Goal: Find specific page/section: Find specific page/section

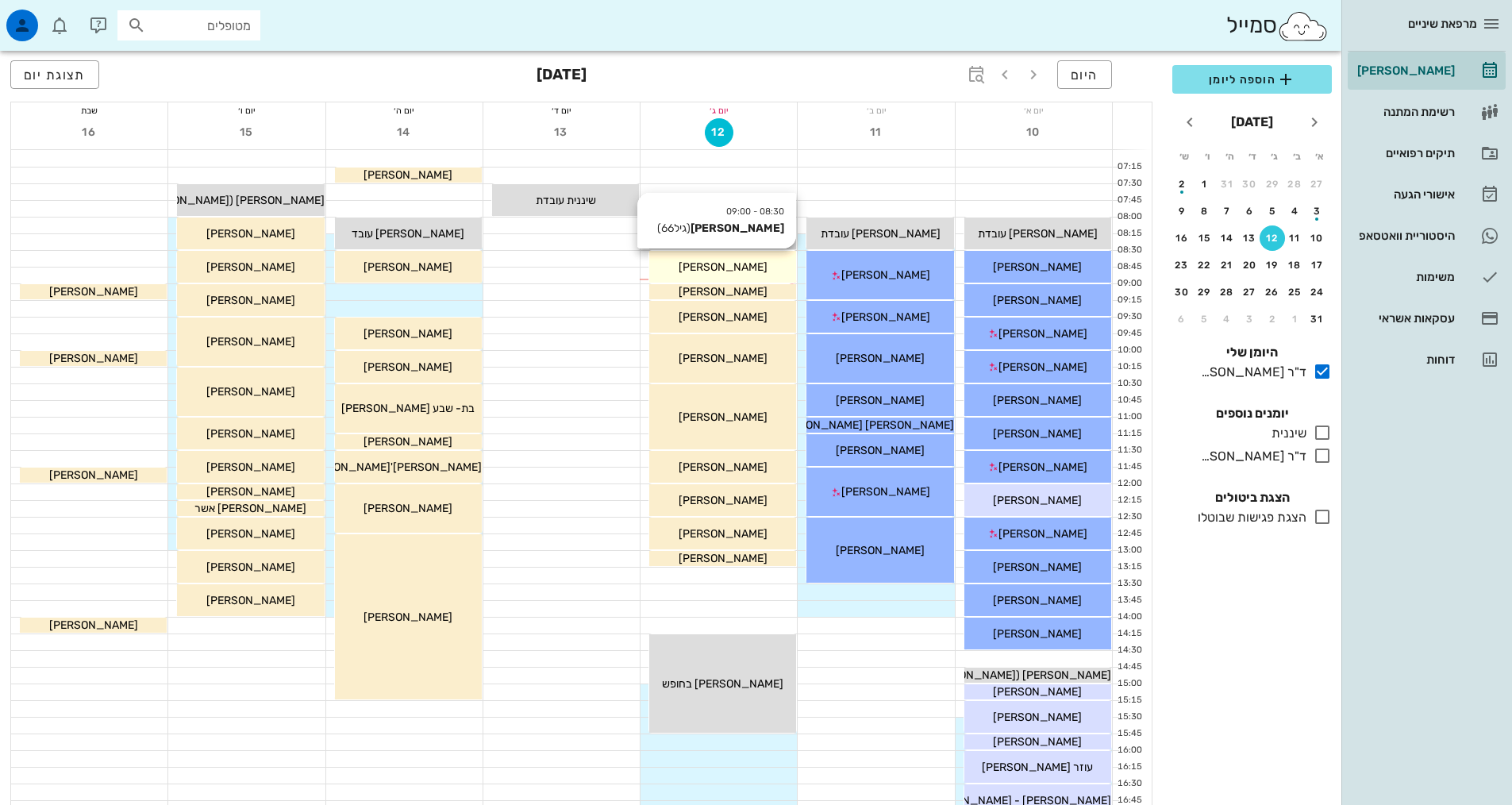
click at [766, 265] on div "[PERSON_NAME]" at bounding box center [722, 266] width 147 height 17
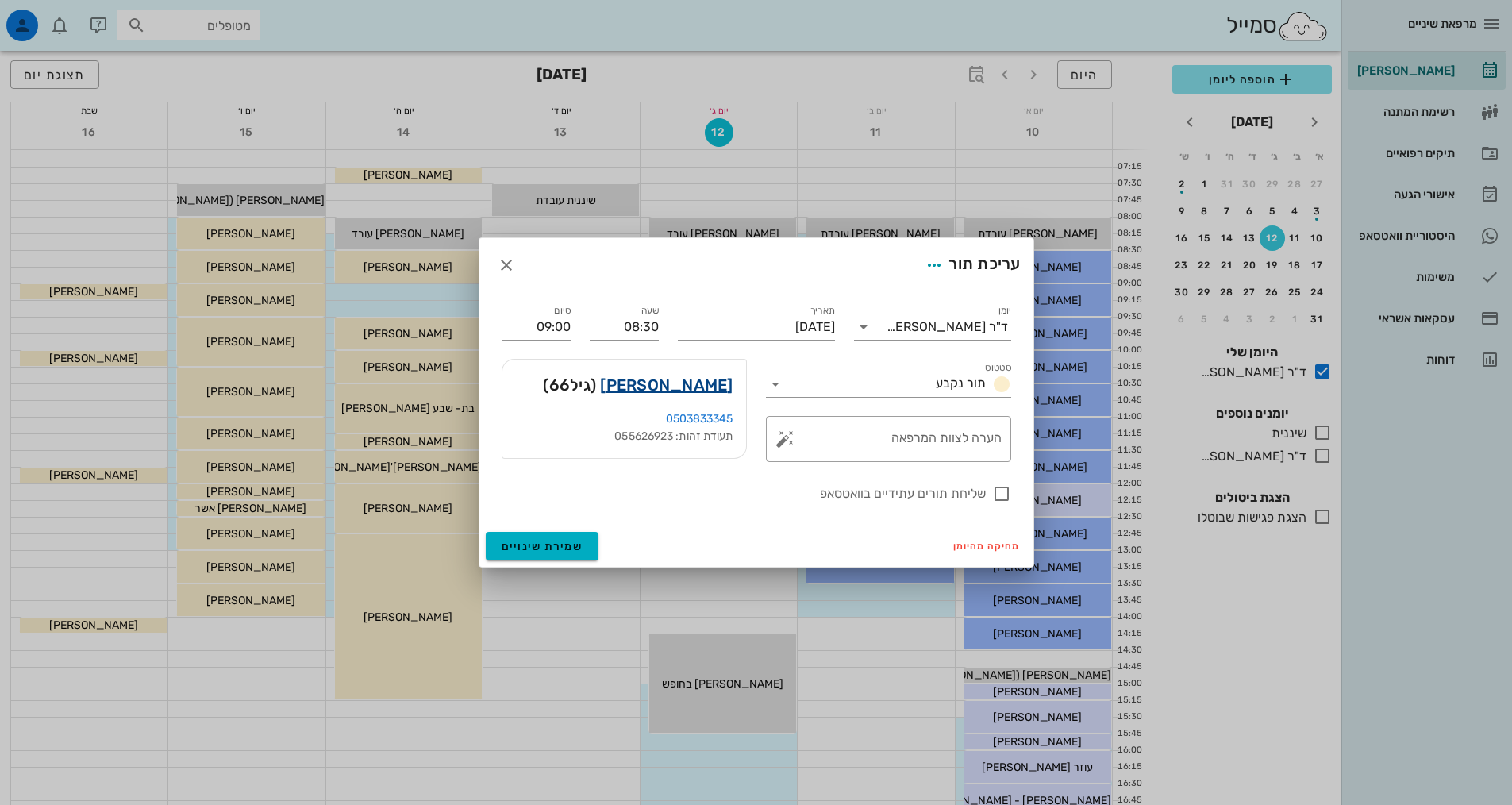
click at [688, 385] on link "[PERSON_NAME]" at bounding box center [666, 385] width 133 height 25
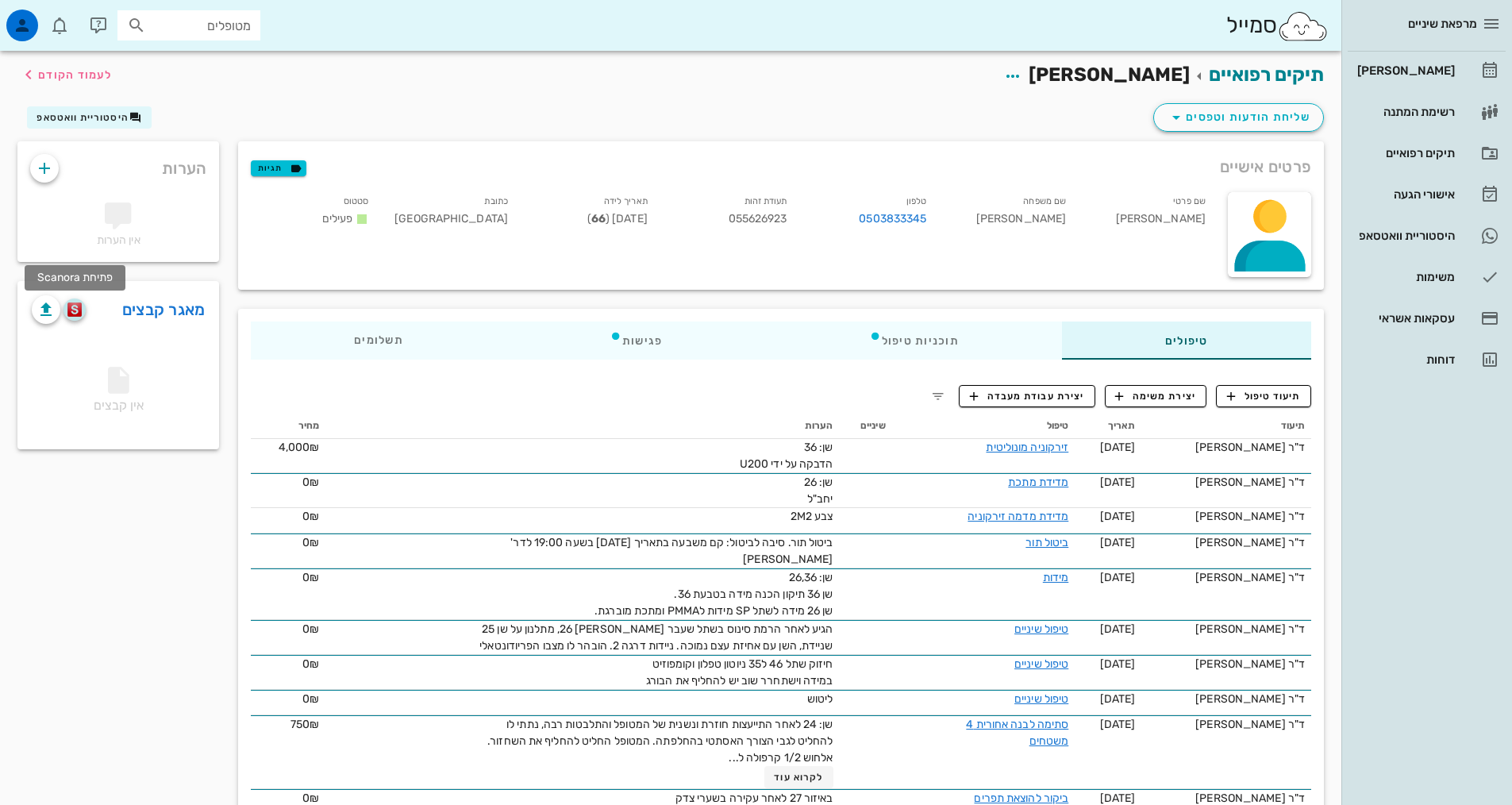
click at [77, 311] on img "button" at bounding box center [75, 309] width 16 height 15
click at [1413, 74] on div "[PERSON_NAME]" at bounding box center [1404, 70] width 101 height 13
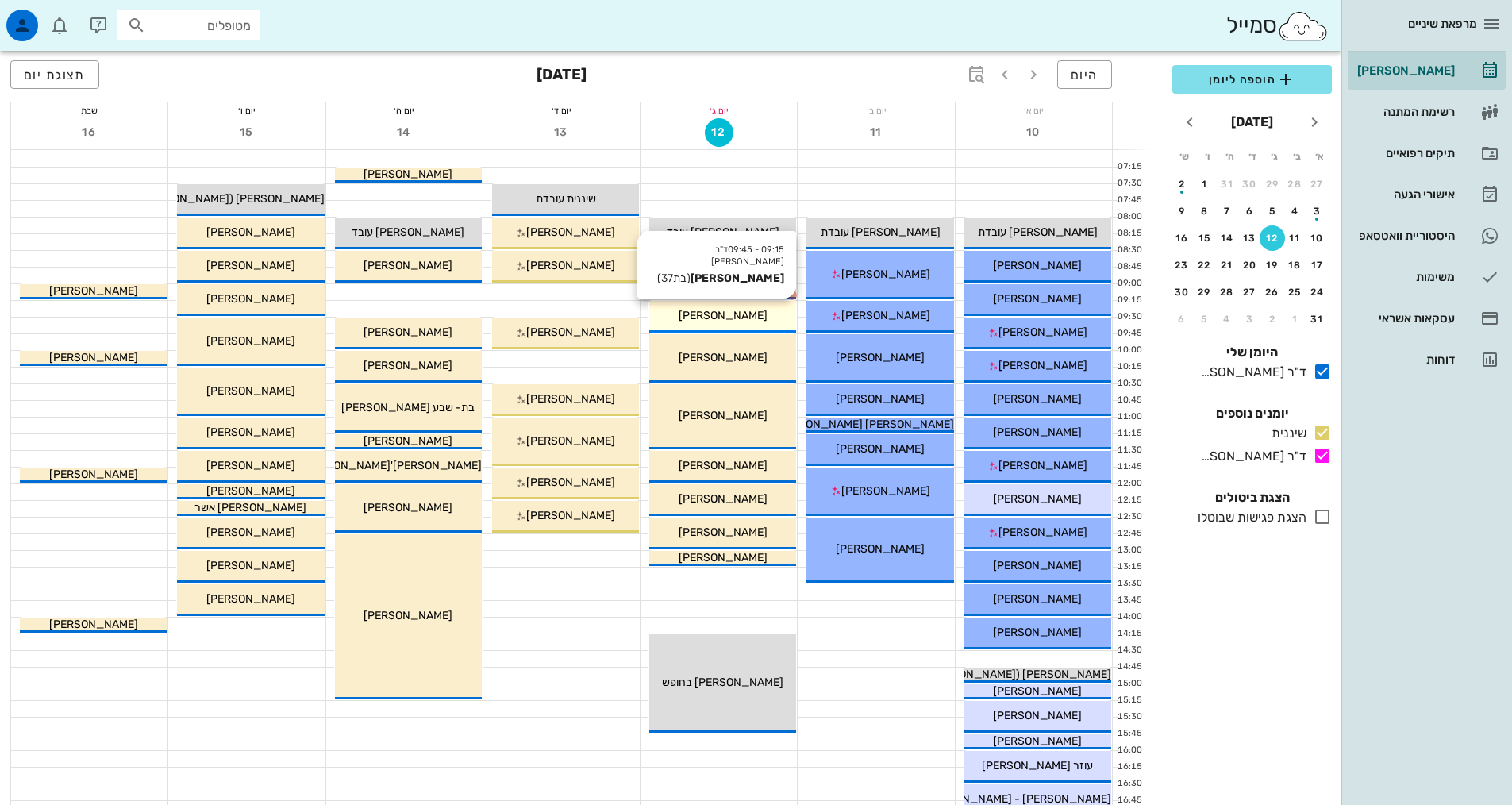
click at [745, 313] on span "[PERSON_NAME]" at bounding box center [723, 316] width 89 height 14
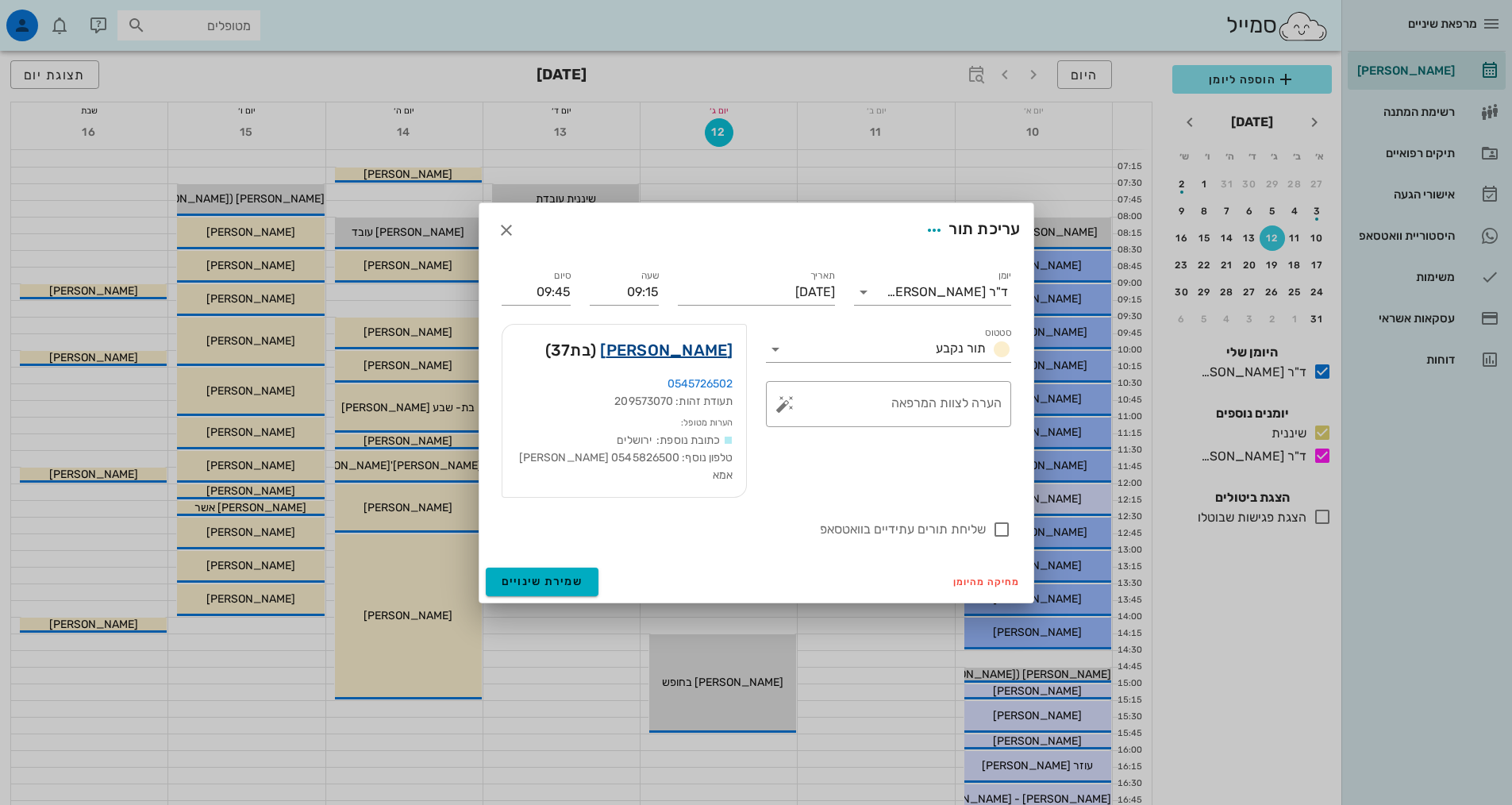
click at [706, 362] on link "[PERSON_NAME]" at bounding box center [666, 350] width 133 height 25
